Goal: Book appointment/travel/reservation

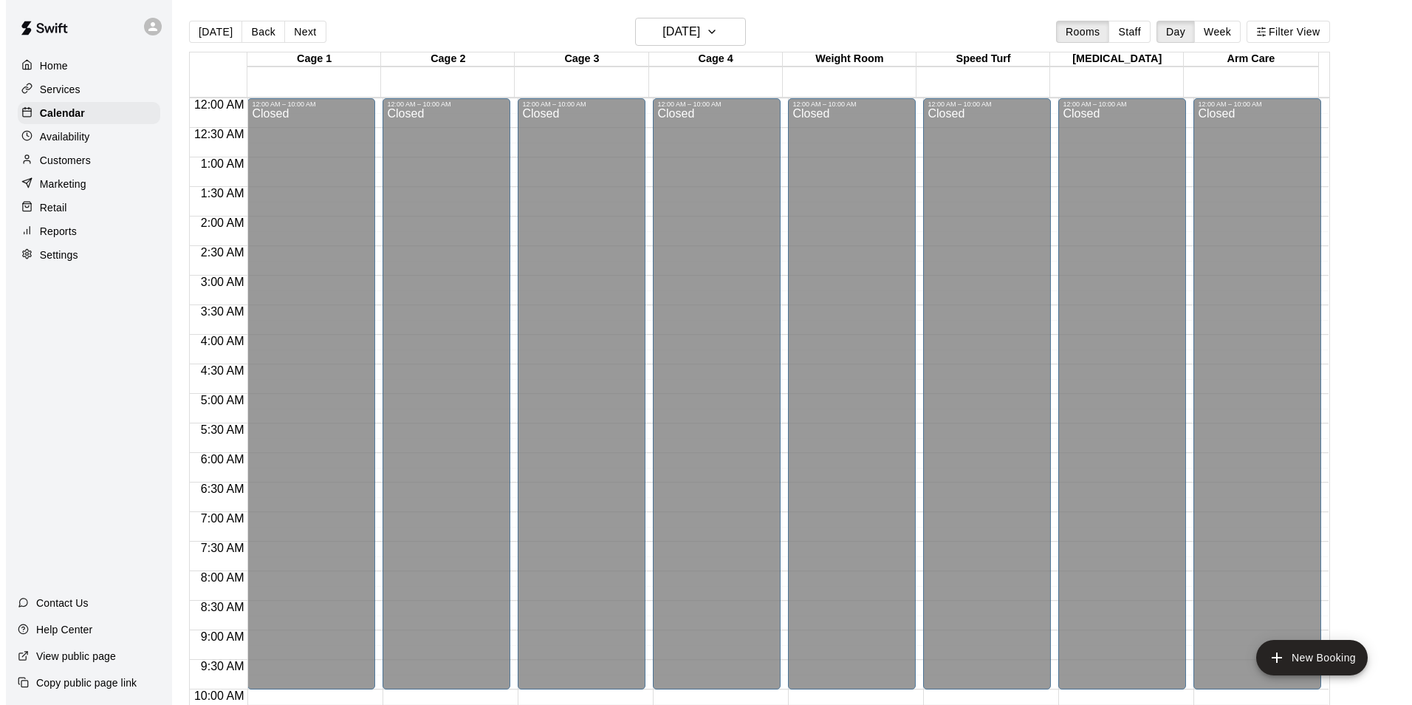
scroll to position [722, 0]
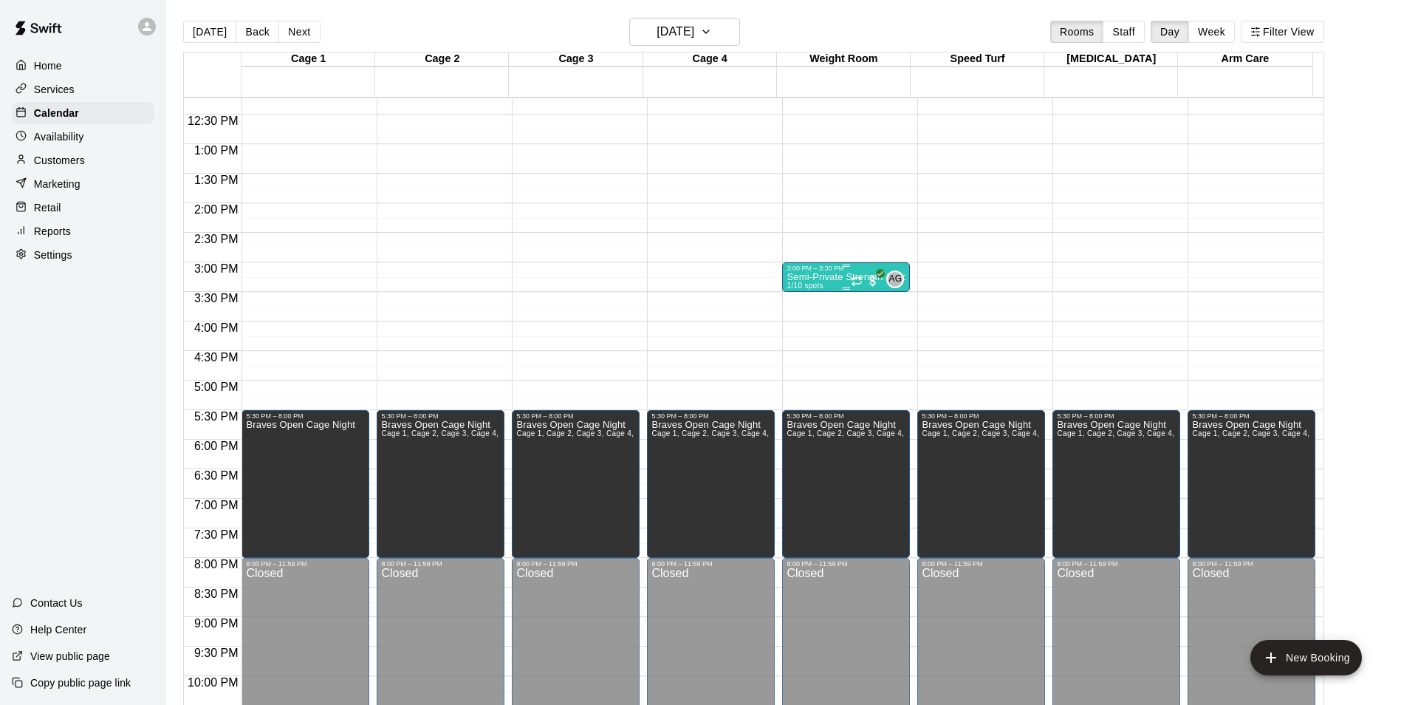
click at [851, 276] on icon "Recurring event" at bounding box center [857, 281] width 12 height 12
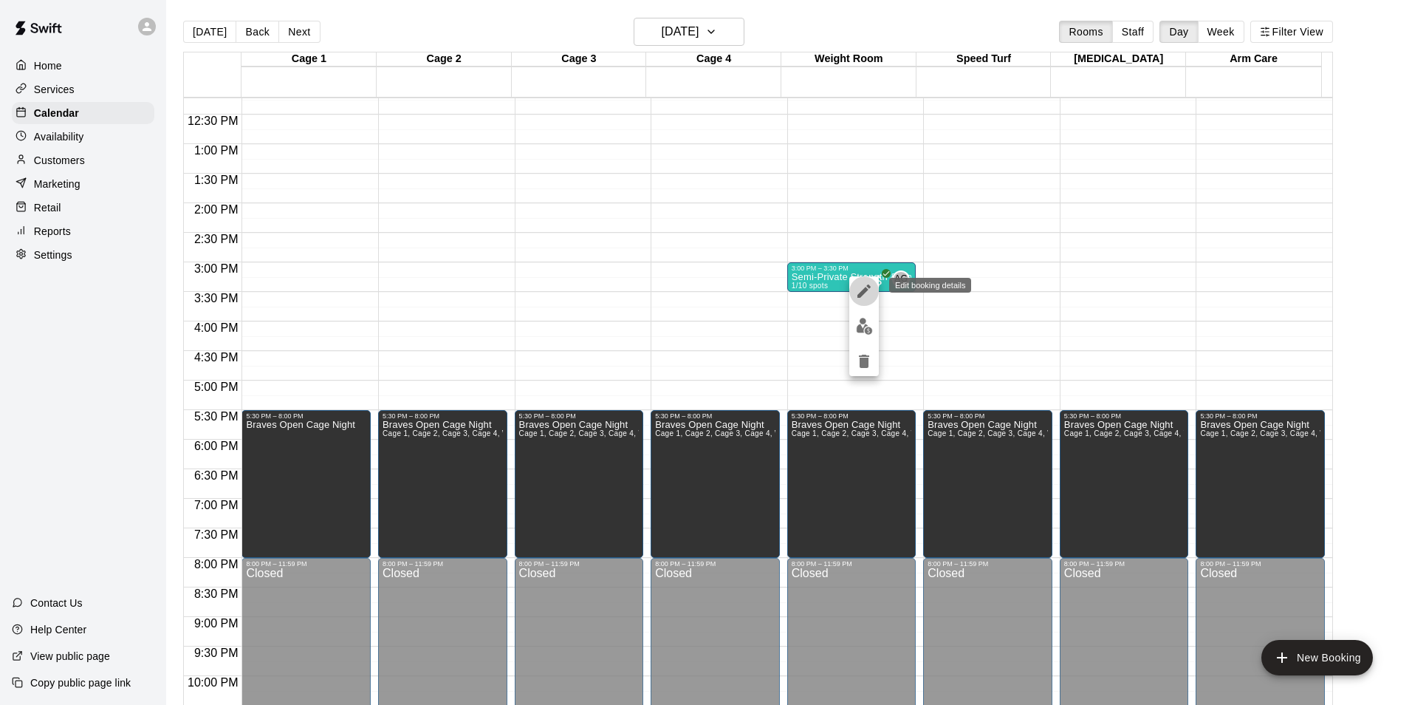
click at [860, 293] on icon "edit" at bounding box center [864, 290] width 13 height 13
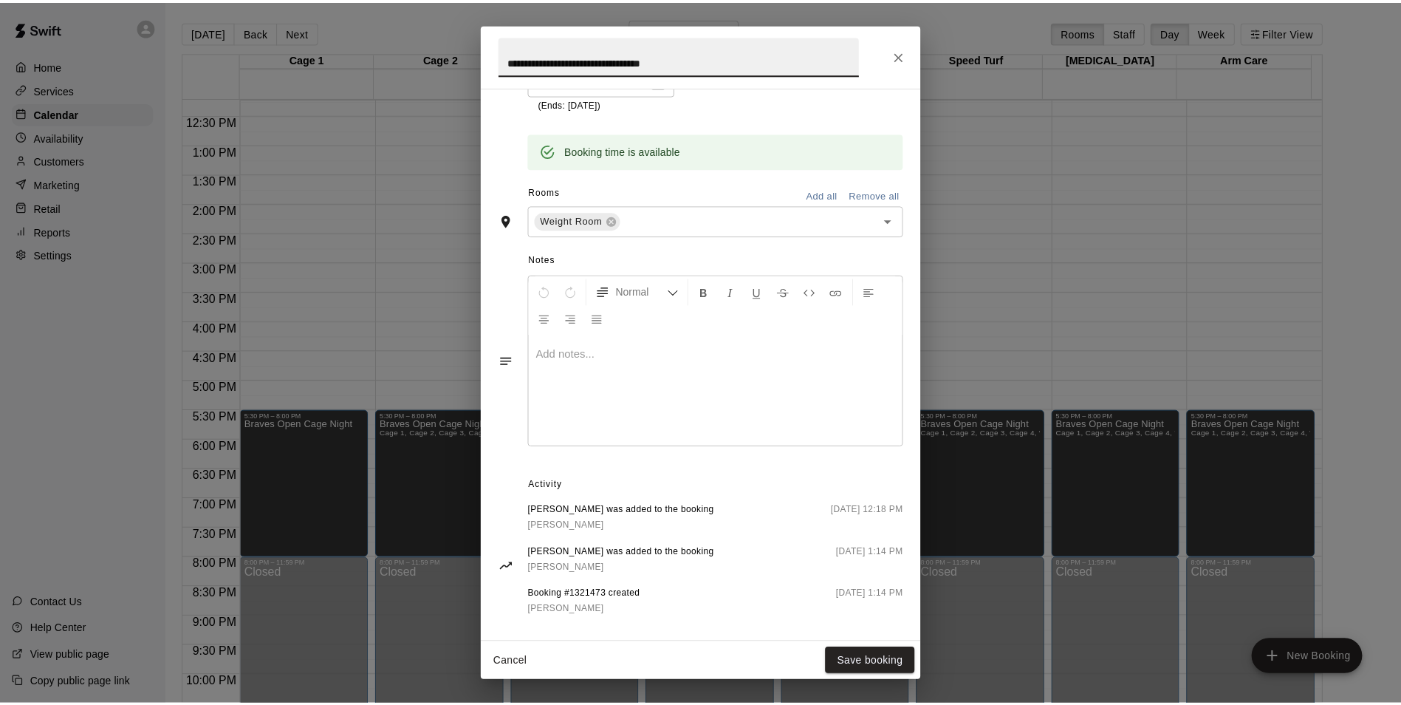
scroll to position [425, 0]
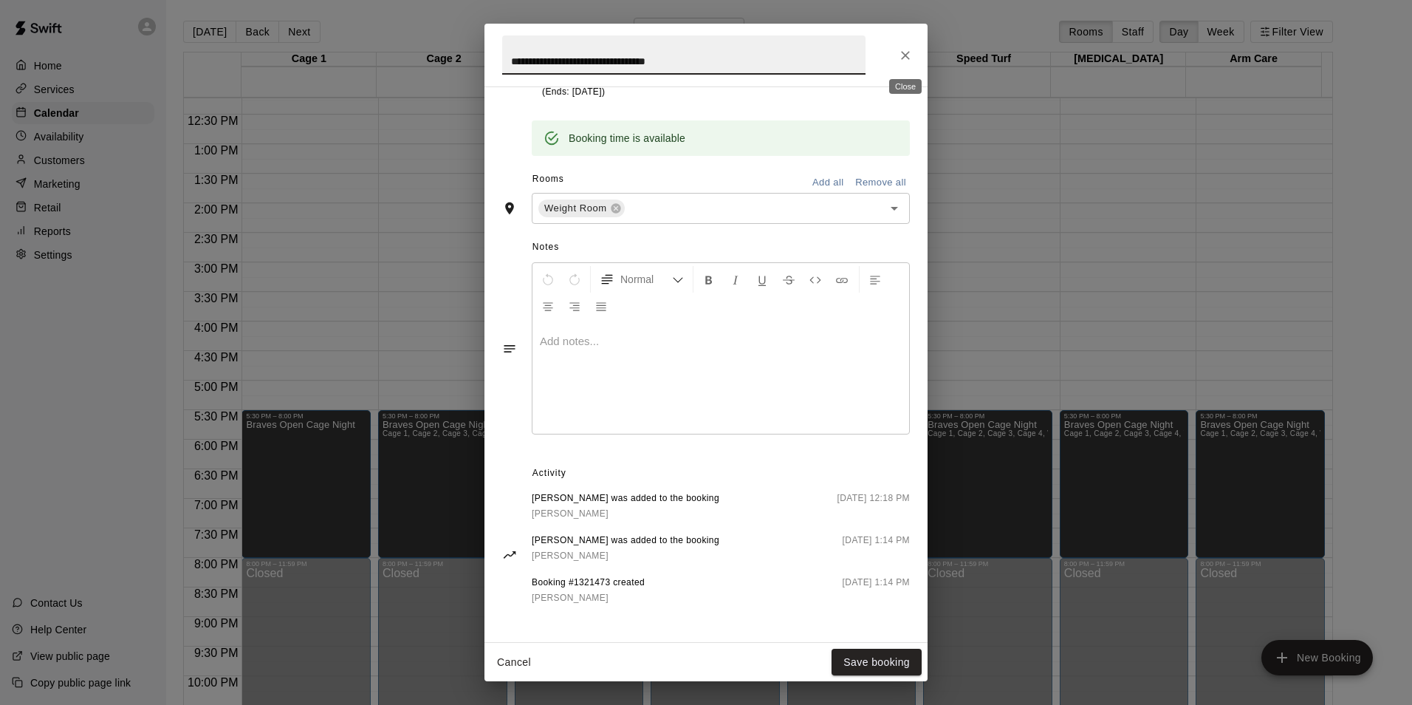
click at [905, 57] on icon "Close" at bounding box center [905, 55] width 15 height 15
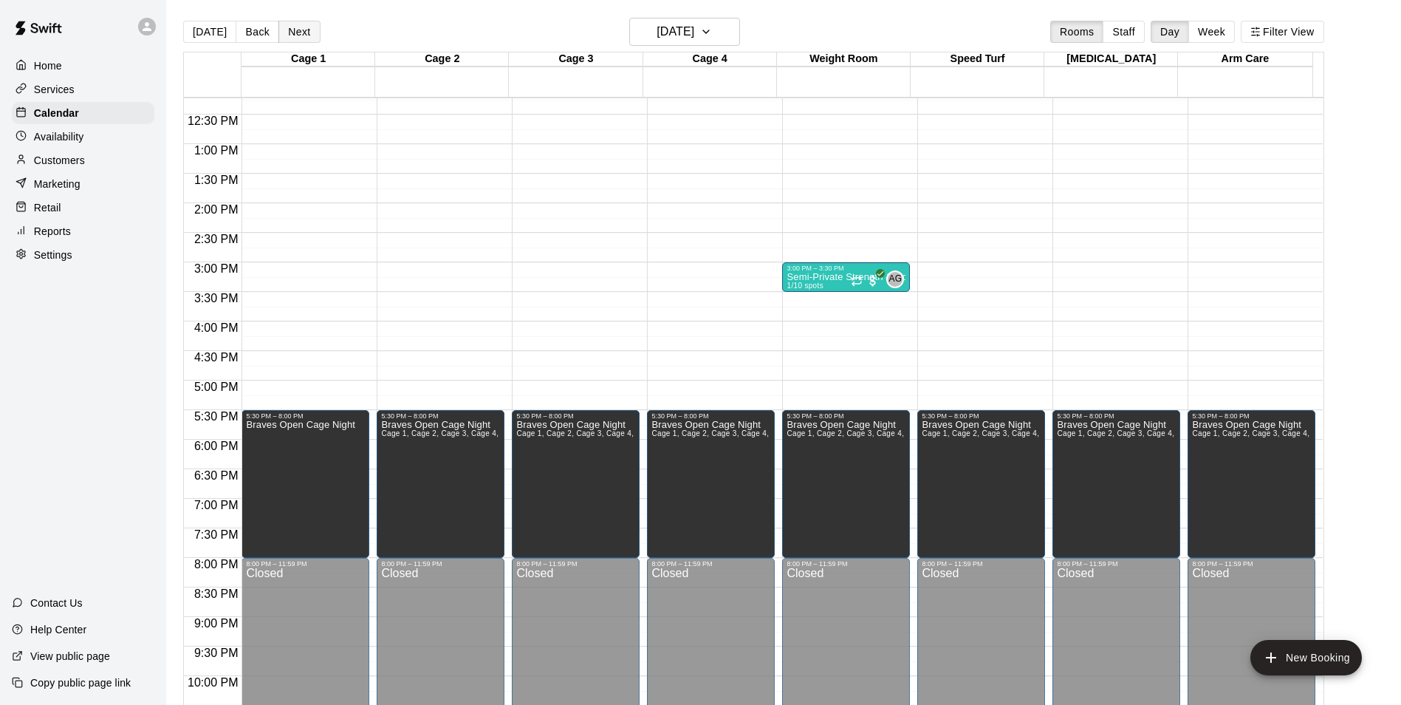
click at [301, 30] on button "Next" at bounding box center [298, 32] width 41 height 22
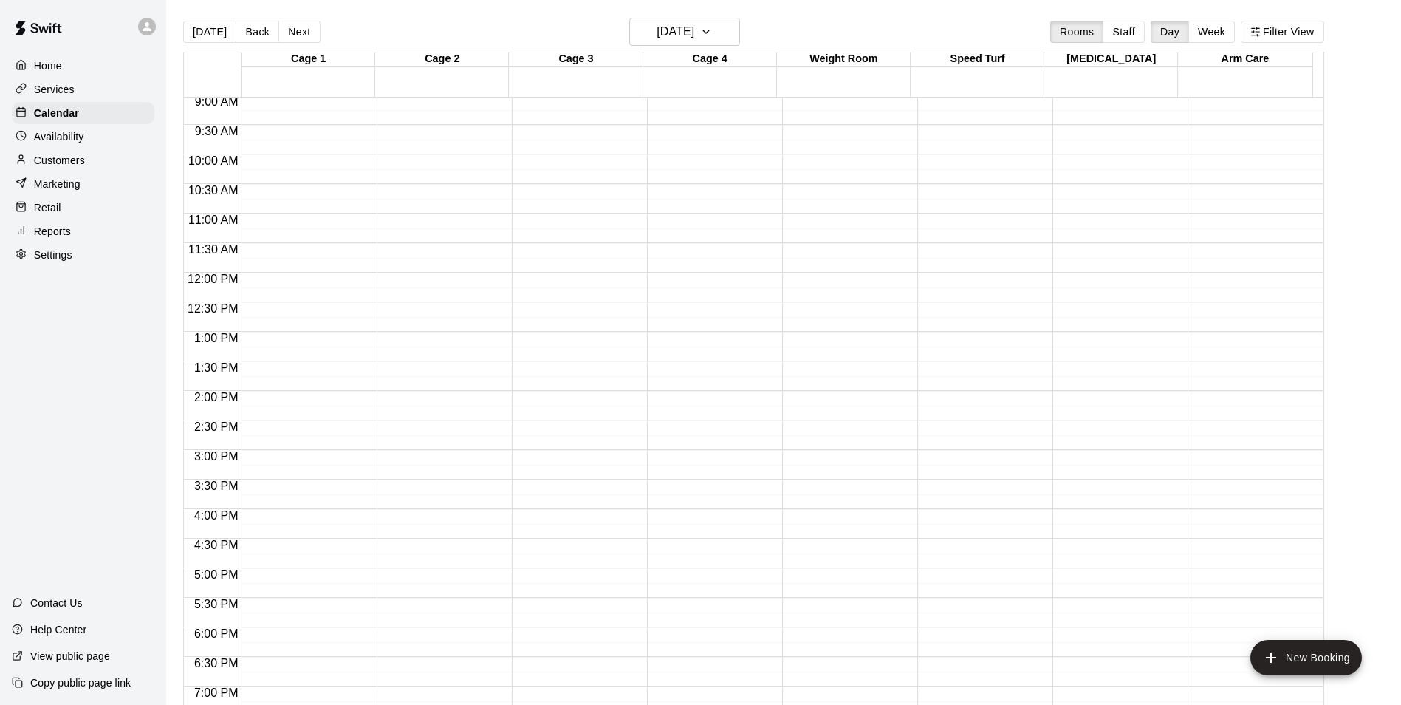
scroll to position [501, 0]
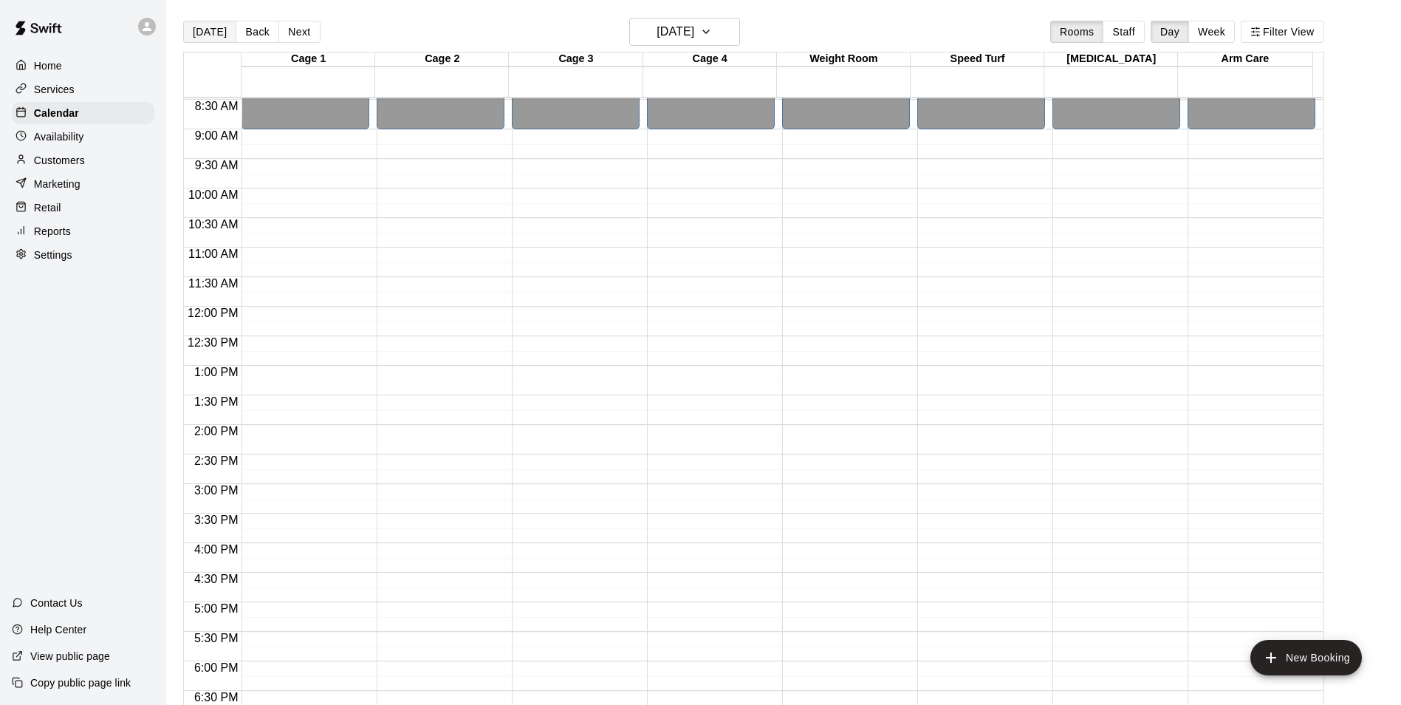
click at [203, 30] on button "[DATE]" at bounding box center [209, 32] width 53 height 22
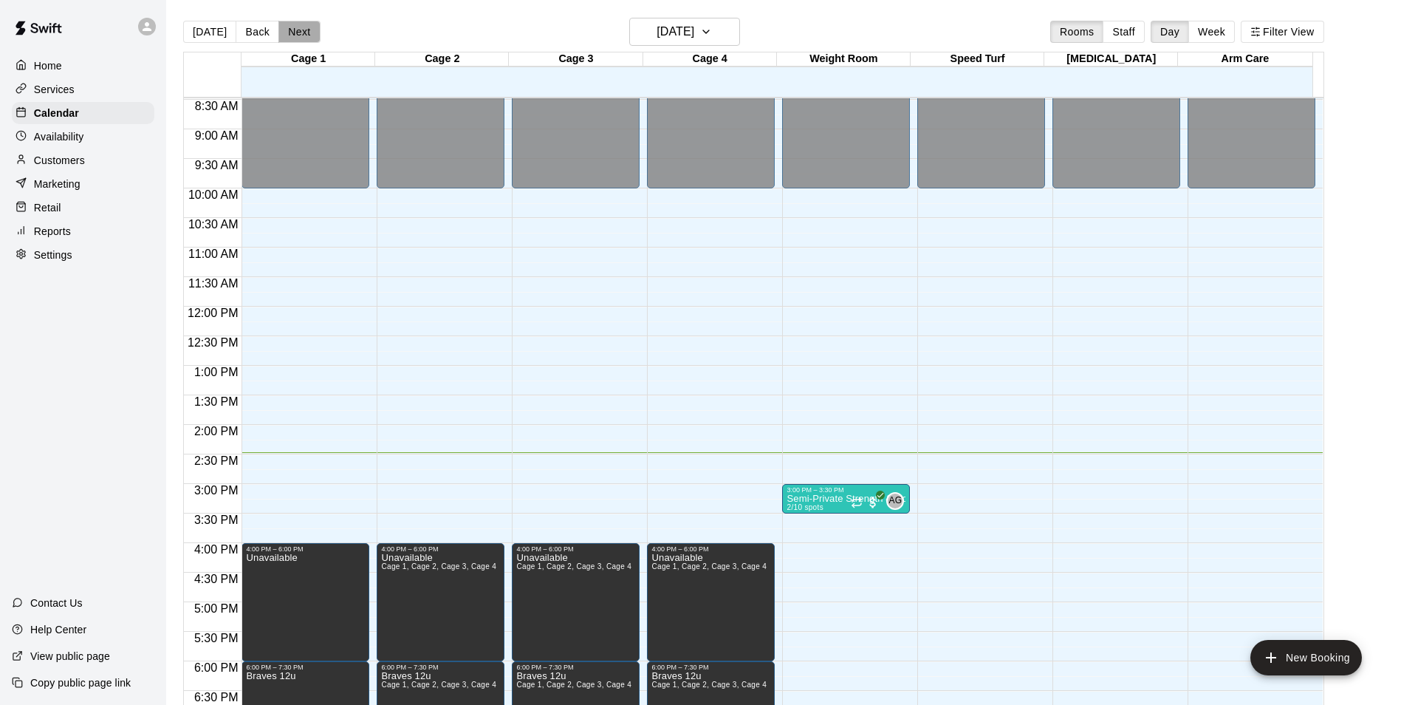
click at [295, 29] on button "Next" at bounding box center [298, 32] width 41 height 22
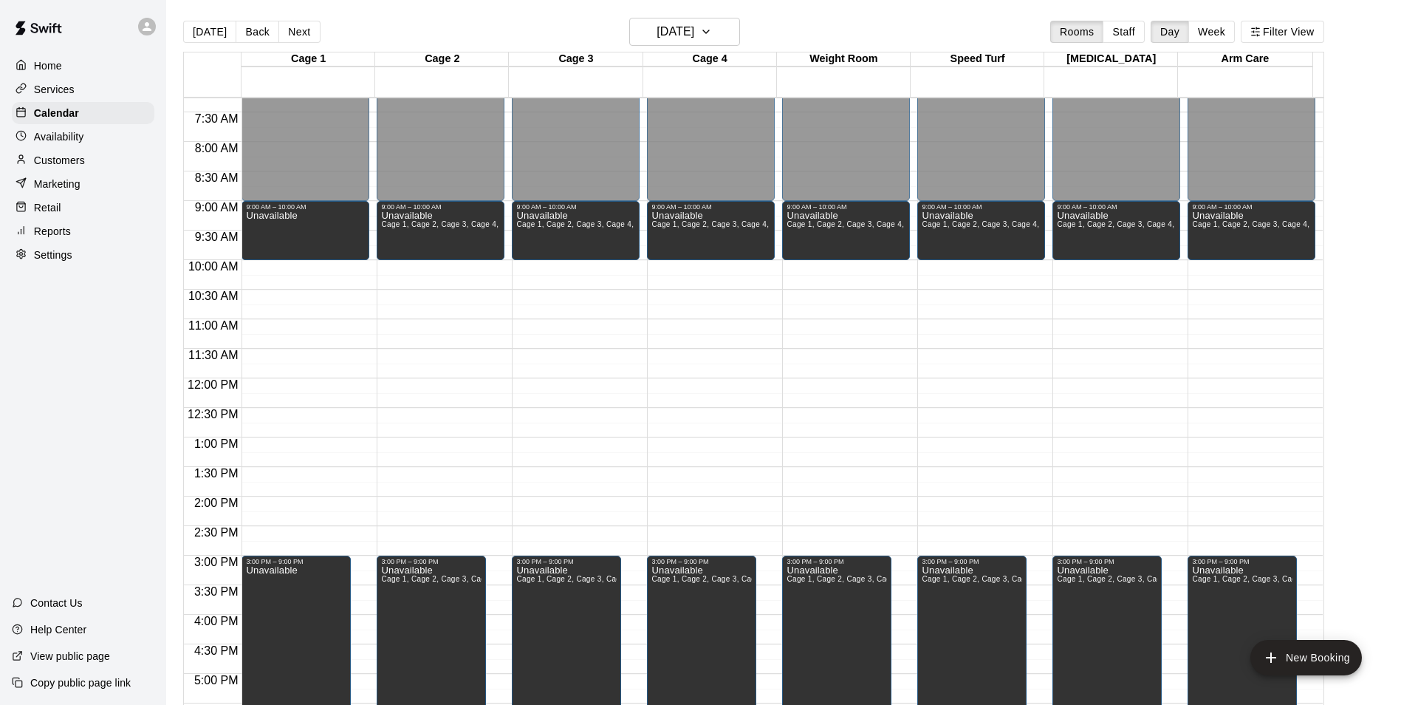
scroll to position [427, 0]
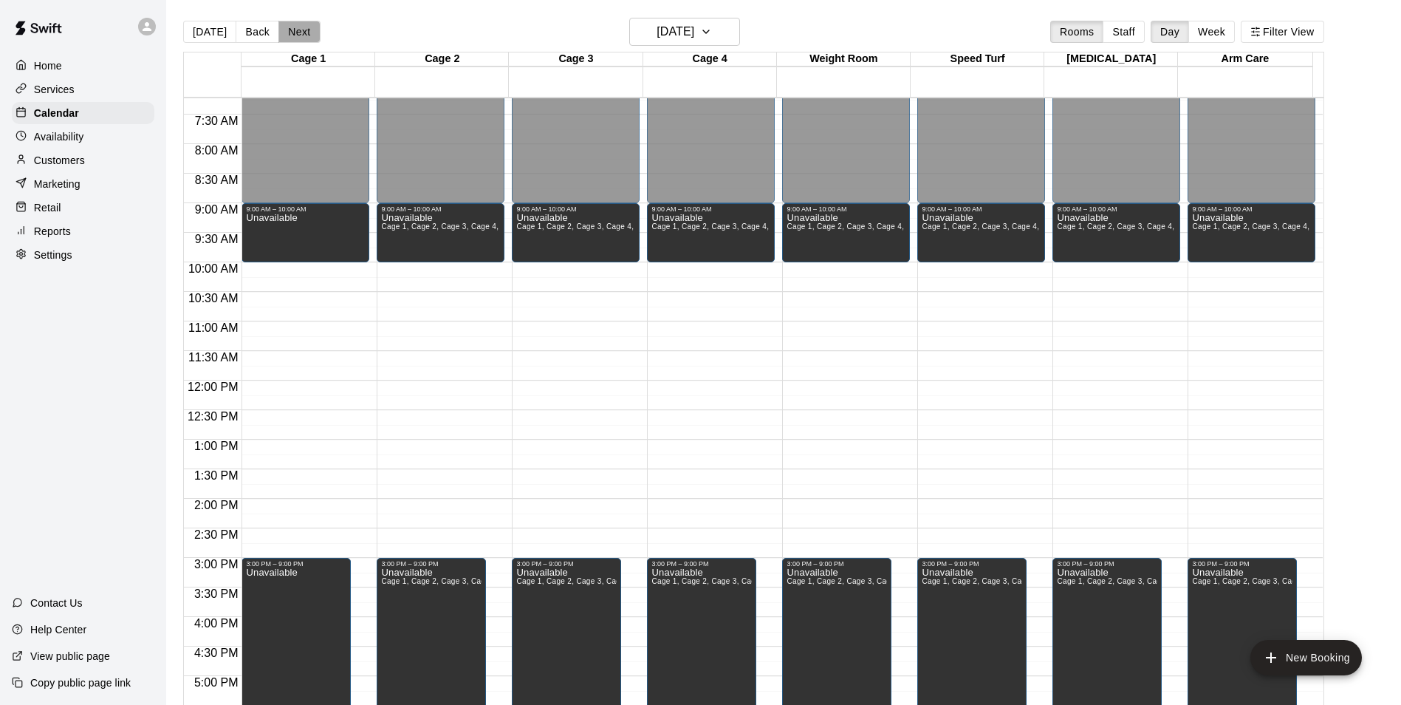
click at [306, 29] on button "Next" at bounding box center [298, 32] width 41 height 22
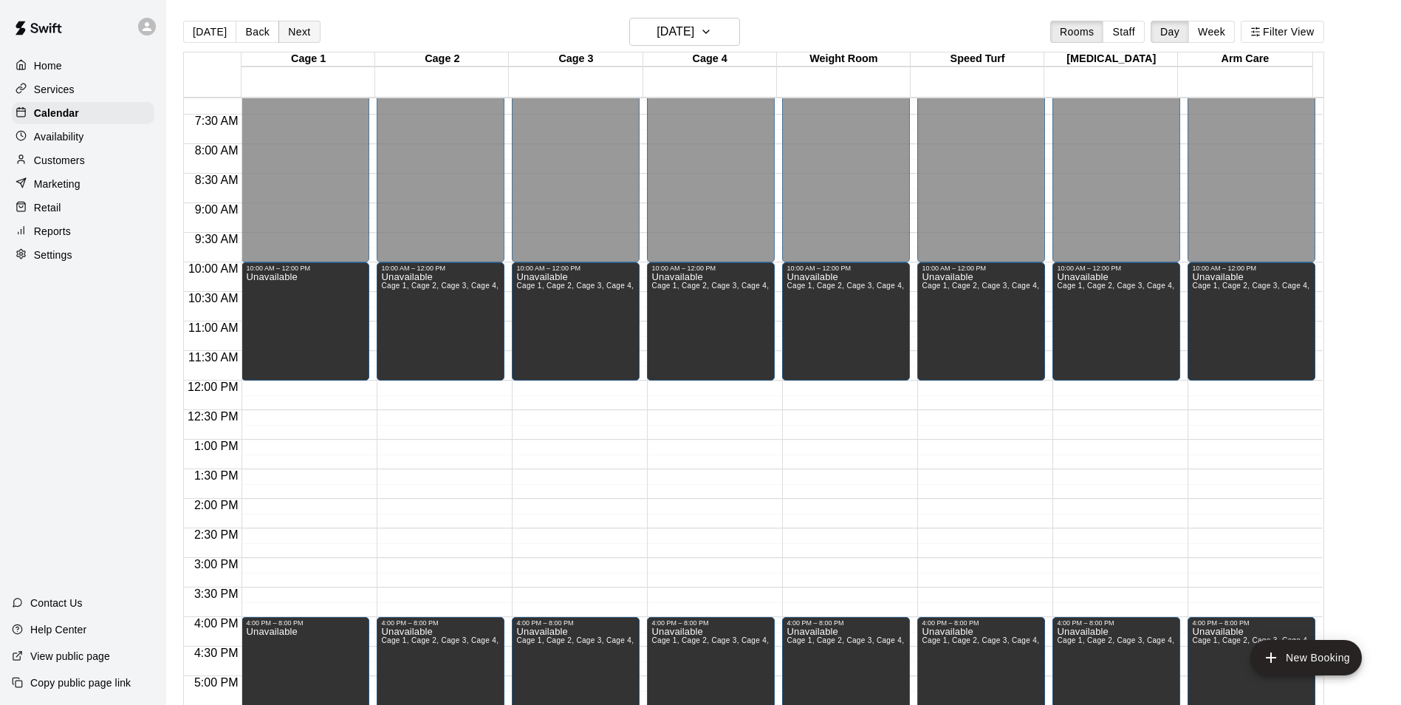
click at [299, 36] on button "Next" at bounding box center [298, 32] width 41 height 22
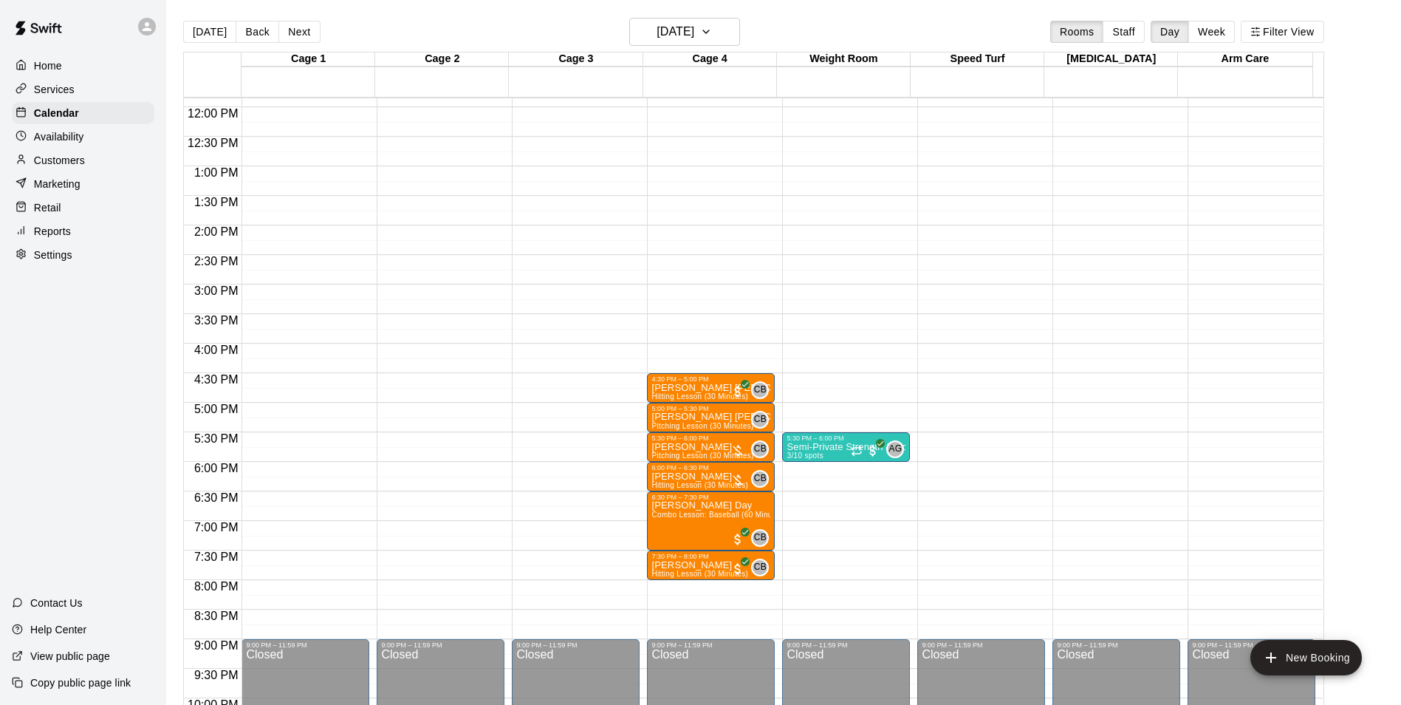
scroll to position [722, 0]
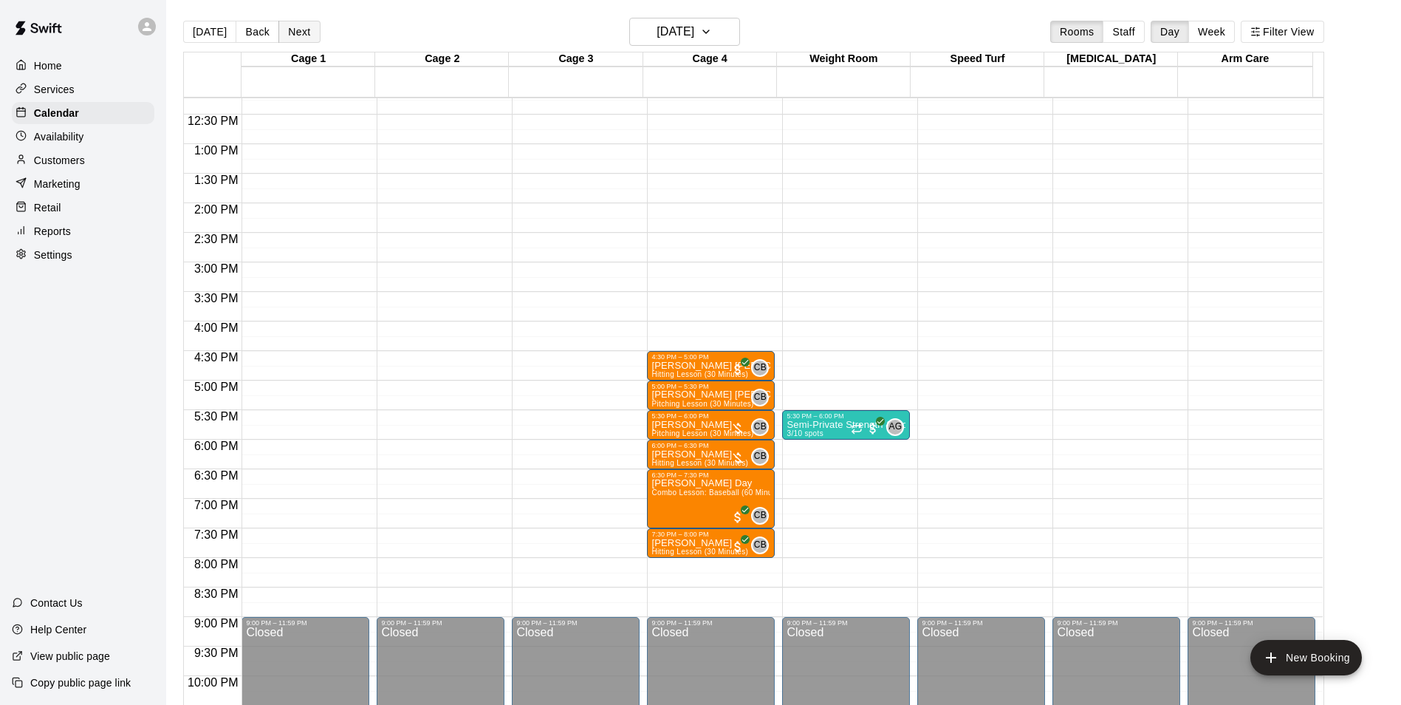
click at [297, 32] on button "Next" at bounding box center [298, 32] width 41 height 22
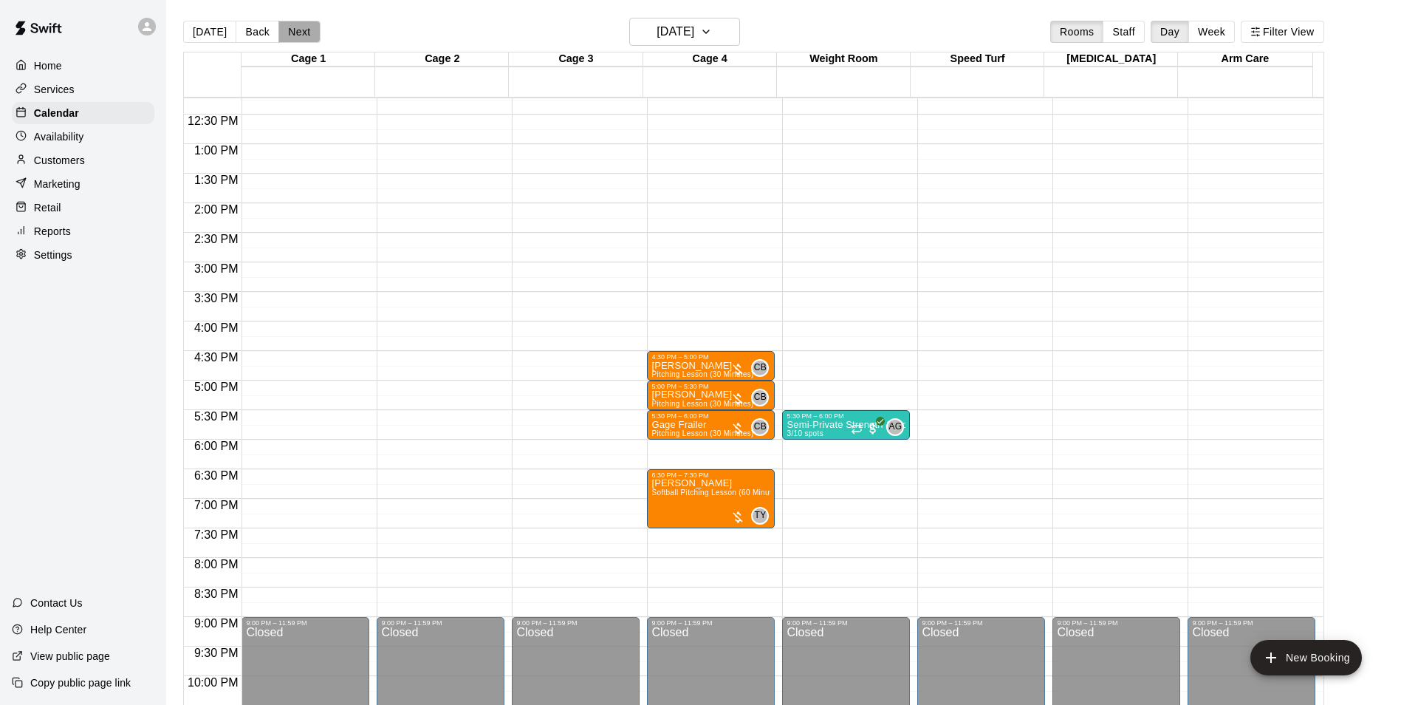
click at [290, 36] on button "Next" at bounding box center [298, 32] width 41 height 22
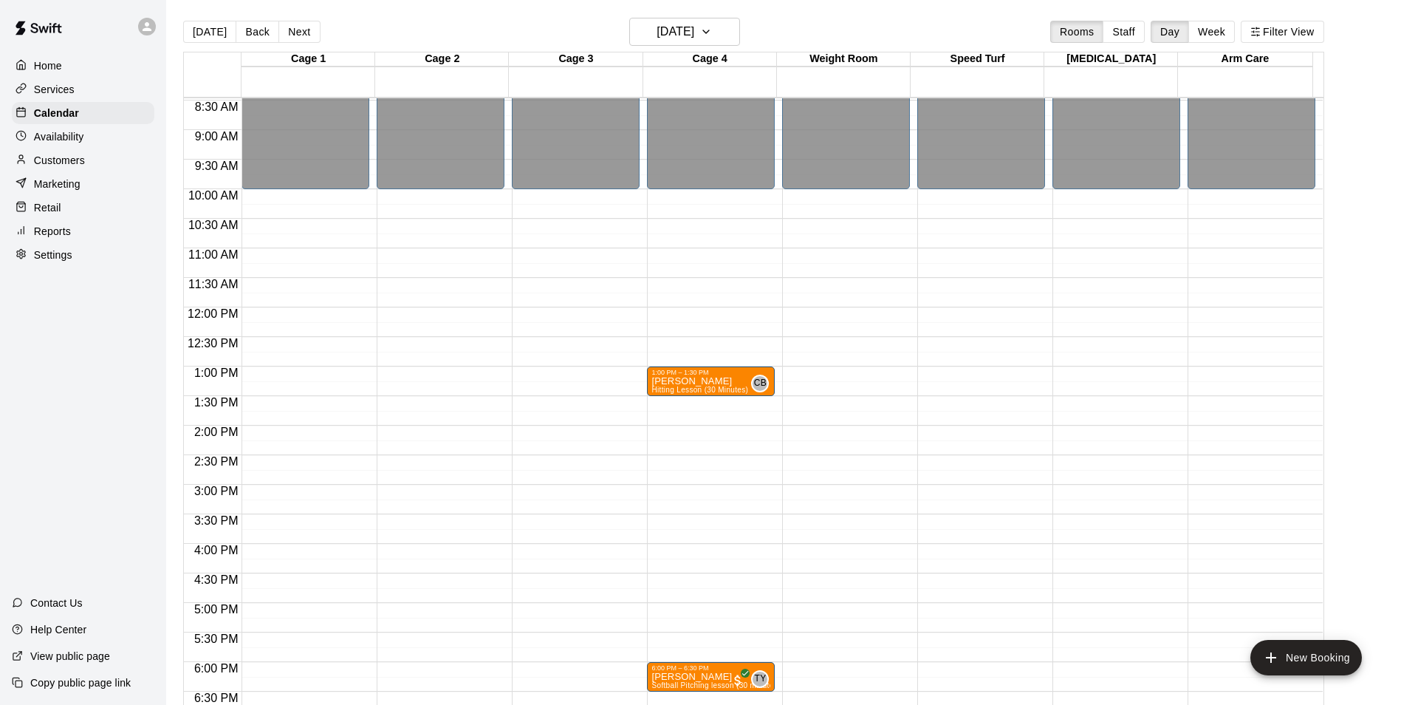
scroll to position [501, 0]
click at [297, 36] on button "Next" at bounding box center [298, 32] width 41 height 22
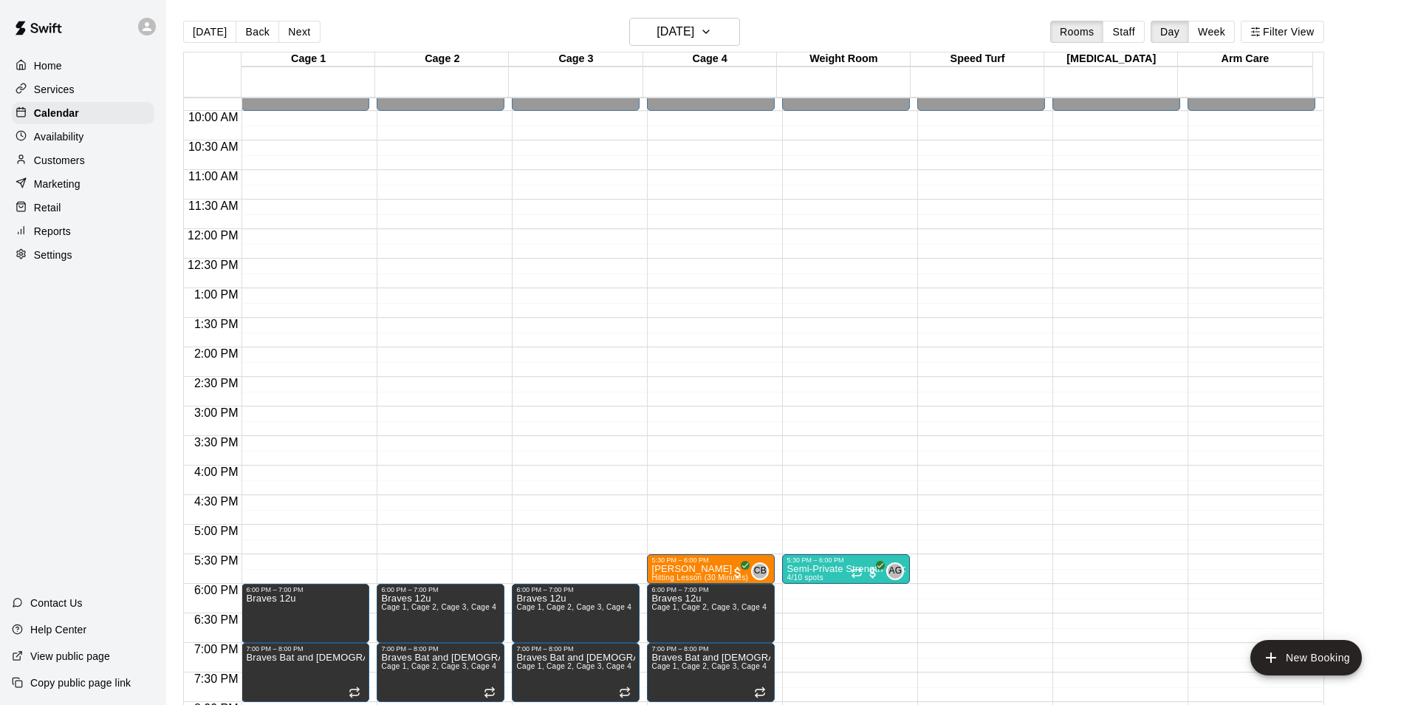
scroll to position [575, 0]
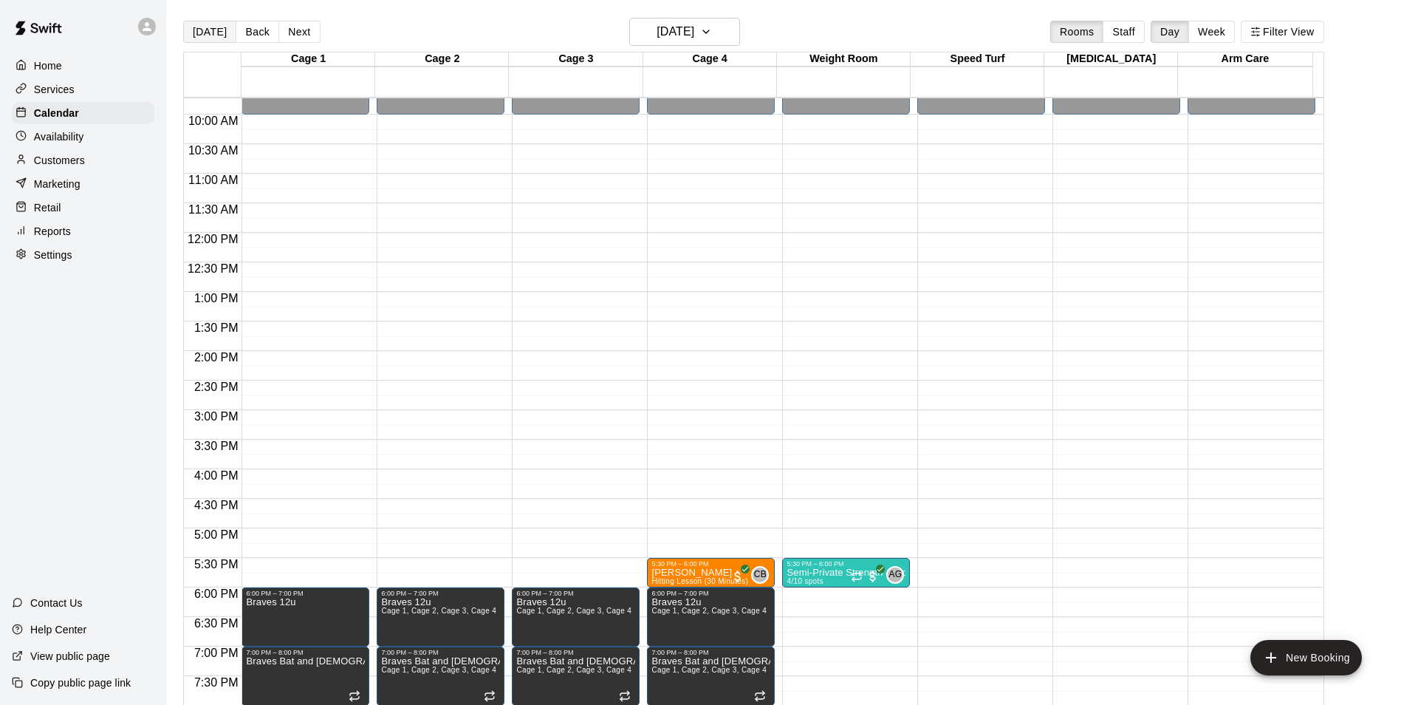
click at [205, 30] on button "[DATE]" at bounding box center [209, 32] width 53 height 22
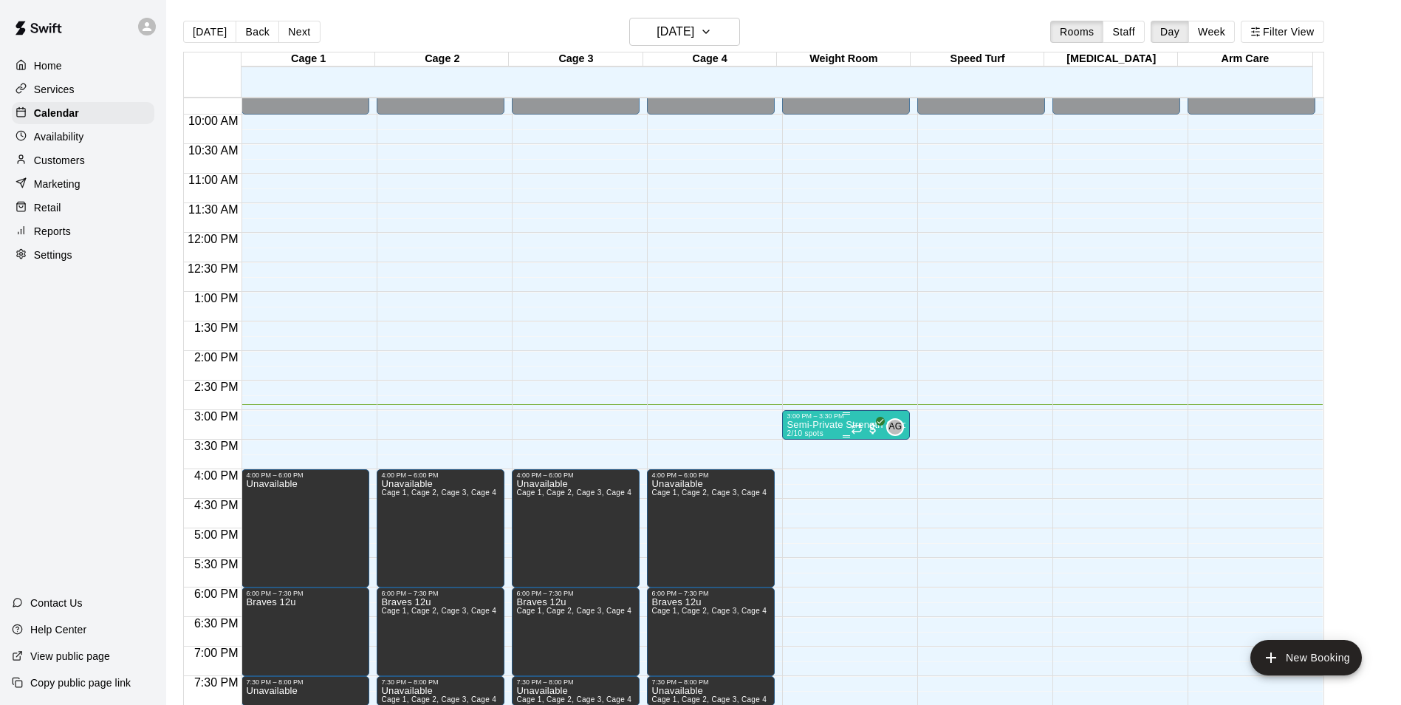
click at [793, 425] on p "Semi-Private Strength & Conditioning" at bounding box center [846, 425] width 119 height 0
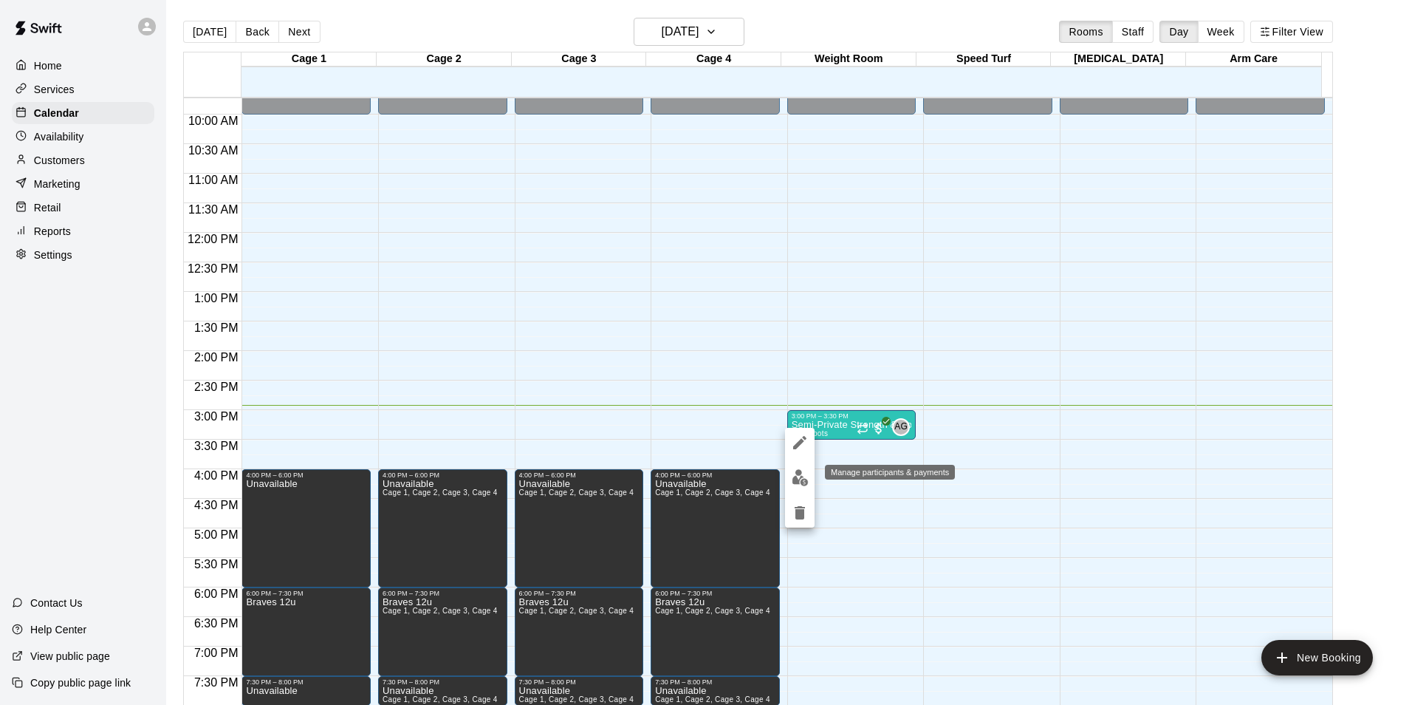
click at [796, 473] on img "edit" at bounding box center [800, 477] width 17 height 17
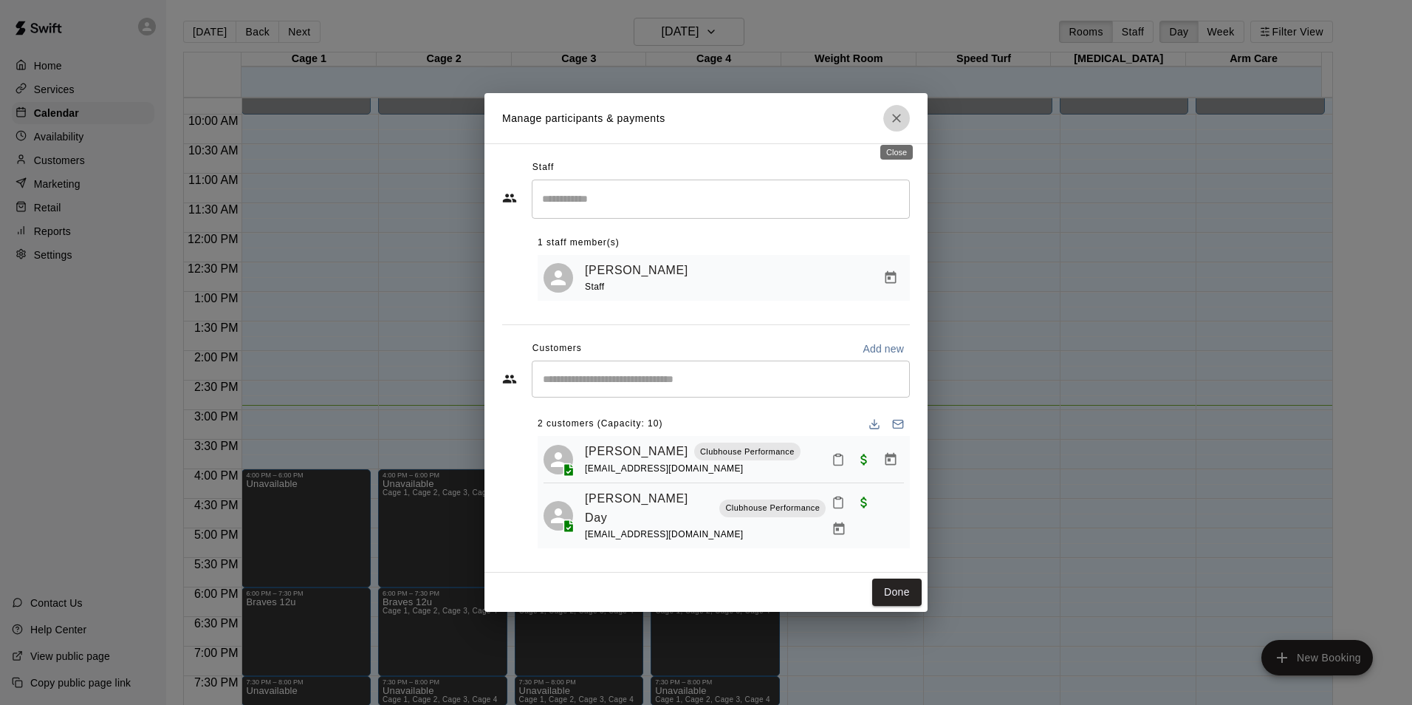
click at [899, 118] on icon "Close" at bounding box center [896, 118] width 9 height 9
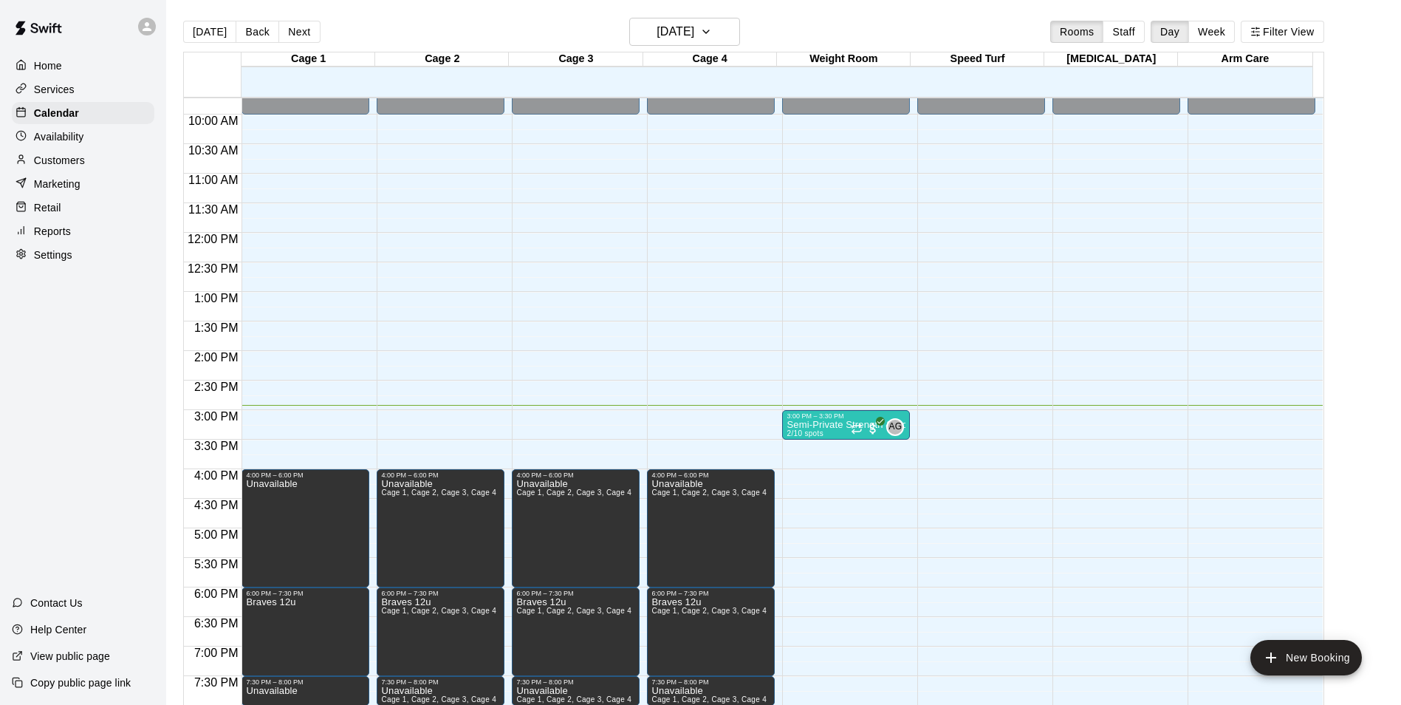
click at [902, 19] on div "[DATE] Back [DATE][DATE] Rooms Staff Day Week Filter View" at bounding box center [753, 35] width 1141 height 34
